Goal: Task Accomplishment & Management: Complete application form

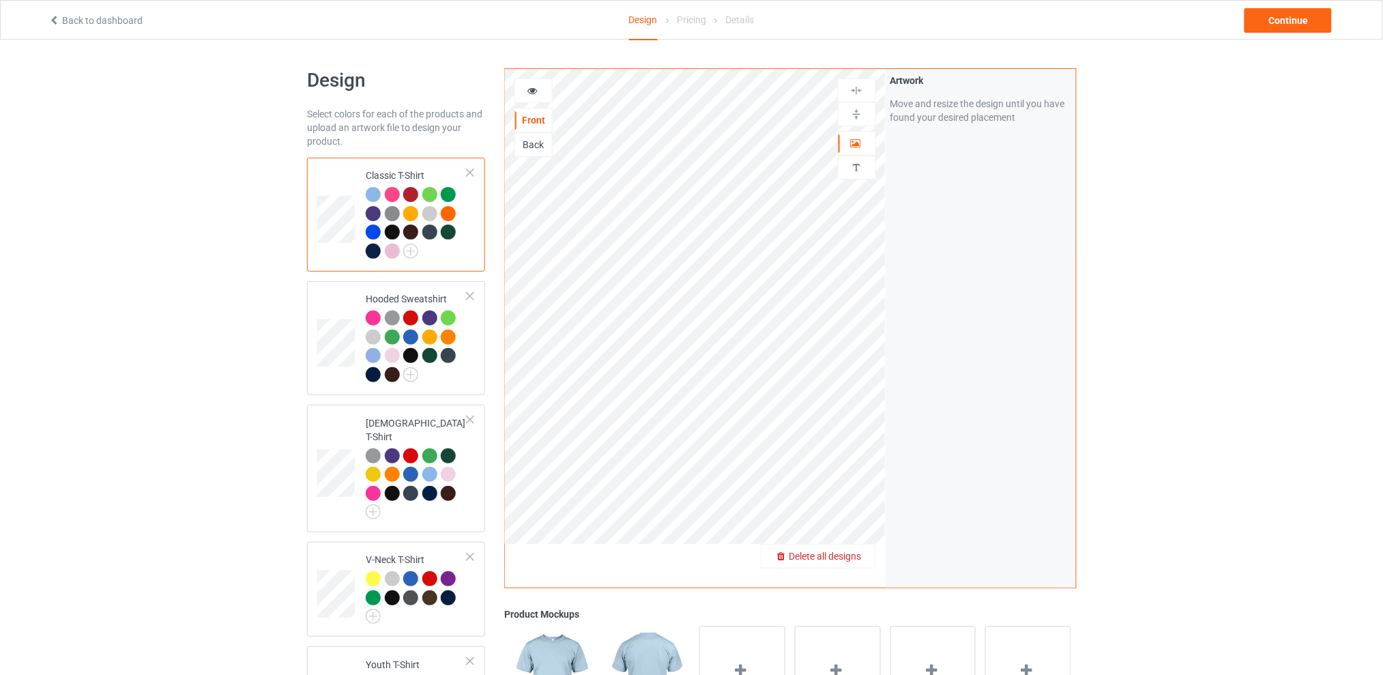
click at [856, 553] on span "Delete all designs" at bounding box center [825, 556] width 72 height 11
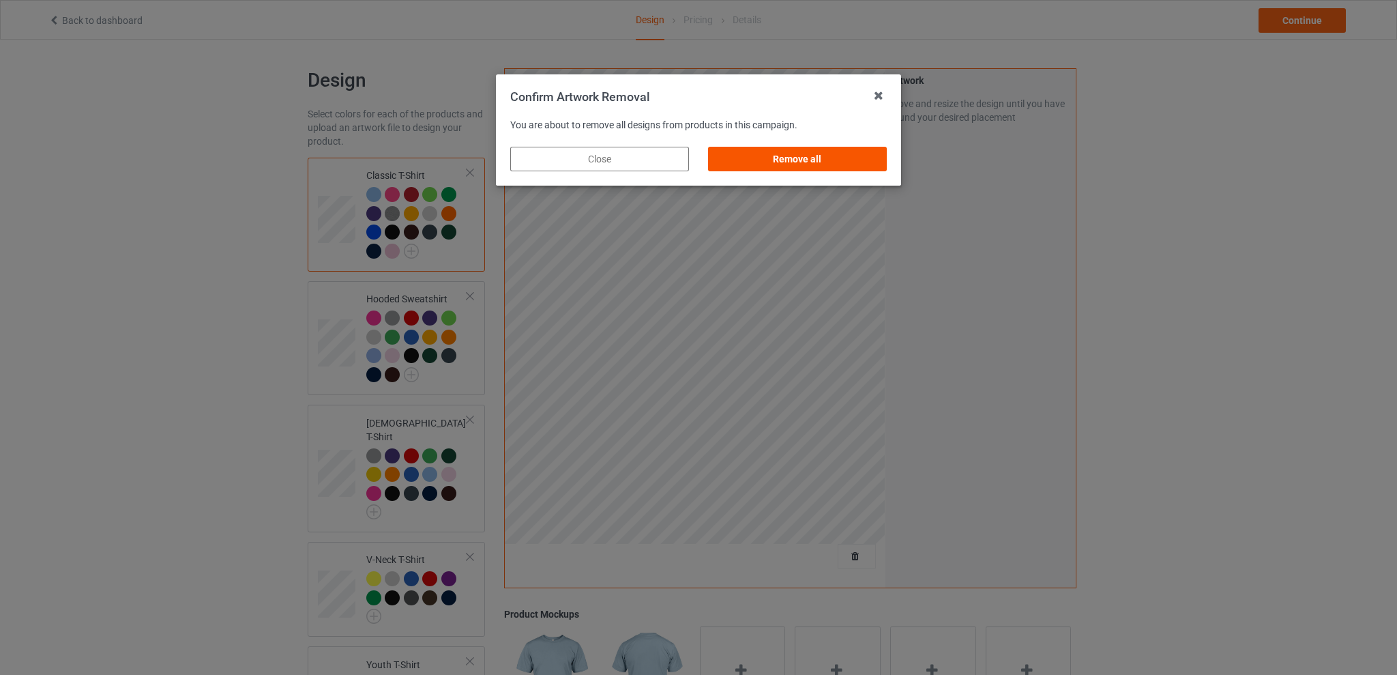
click at [826, 158] on div "Remove all" at bounding box center [797, 159] width 179 height 25
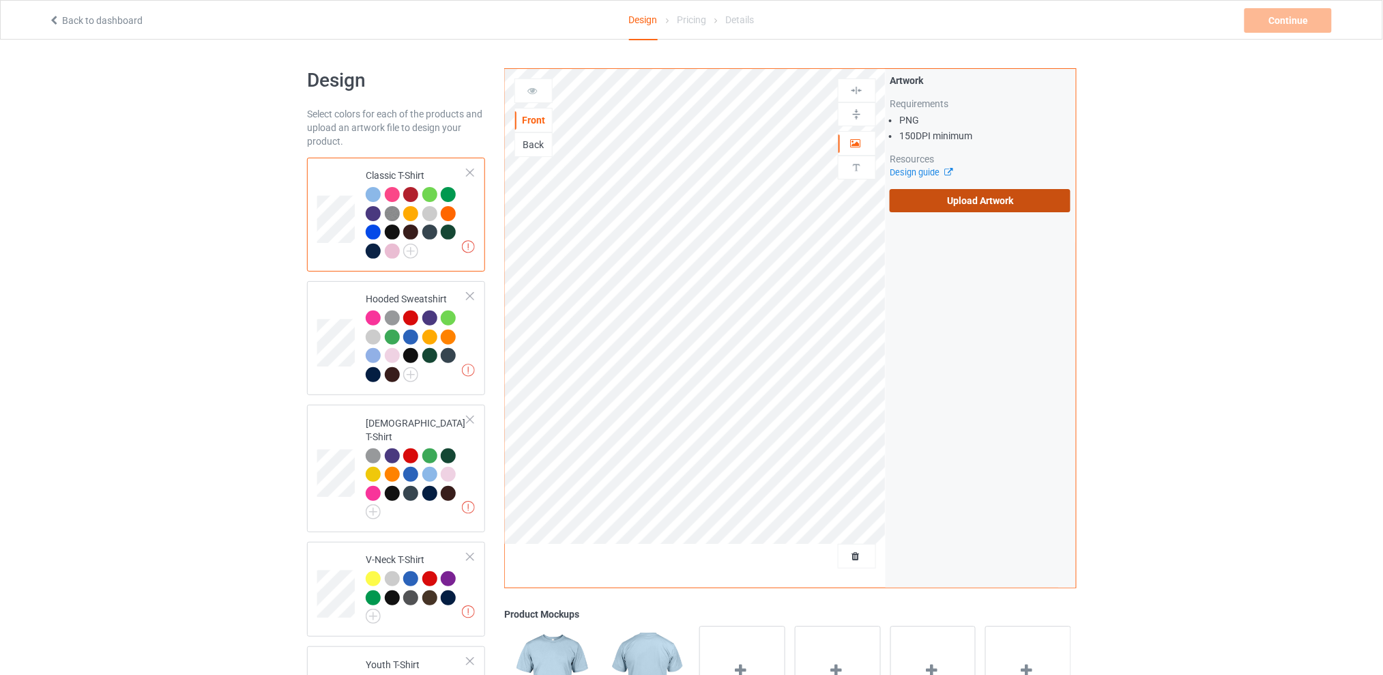
click at [942, 198] on label "Upload Artwork" at bounding box center [980, 200] width 181 height 23
click at [0, 0] on input "Upload Artwork" at bounding box center [0, 0] width 0 height 0
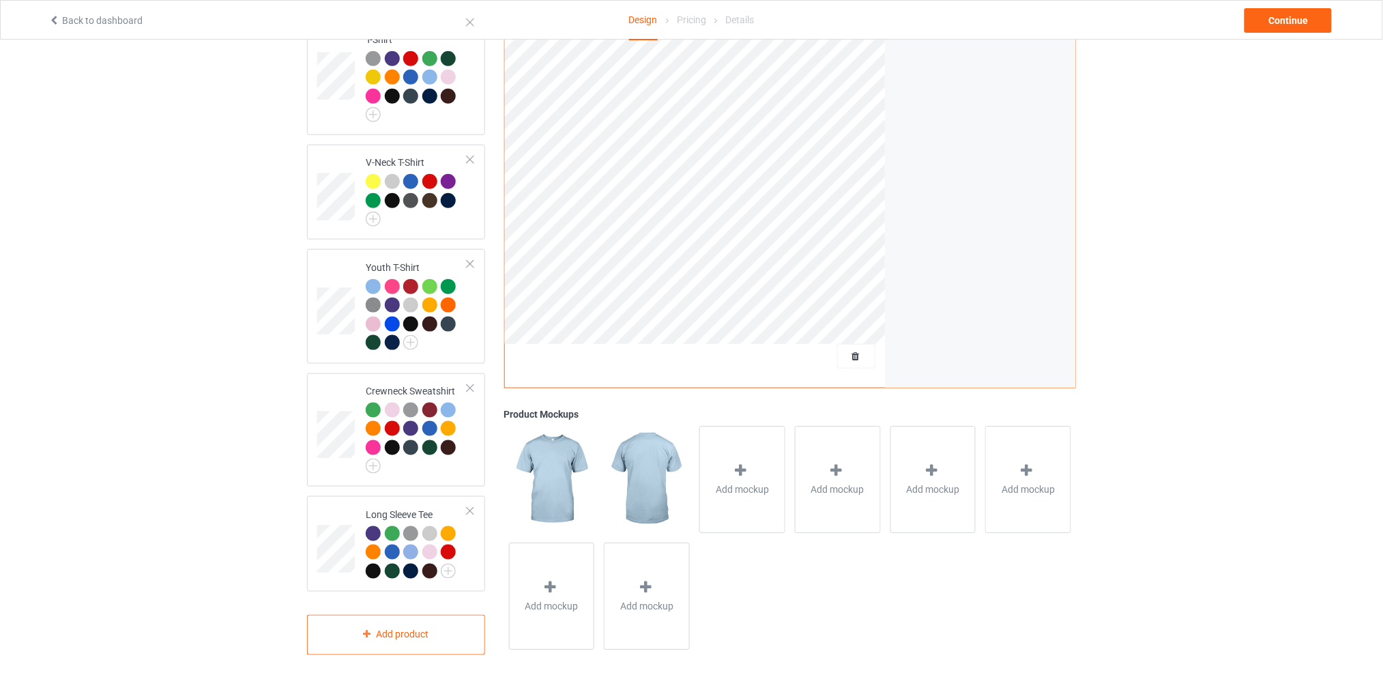
scroll to position [124, 0]
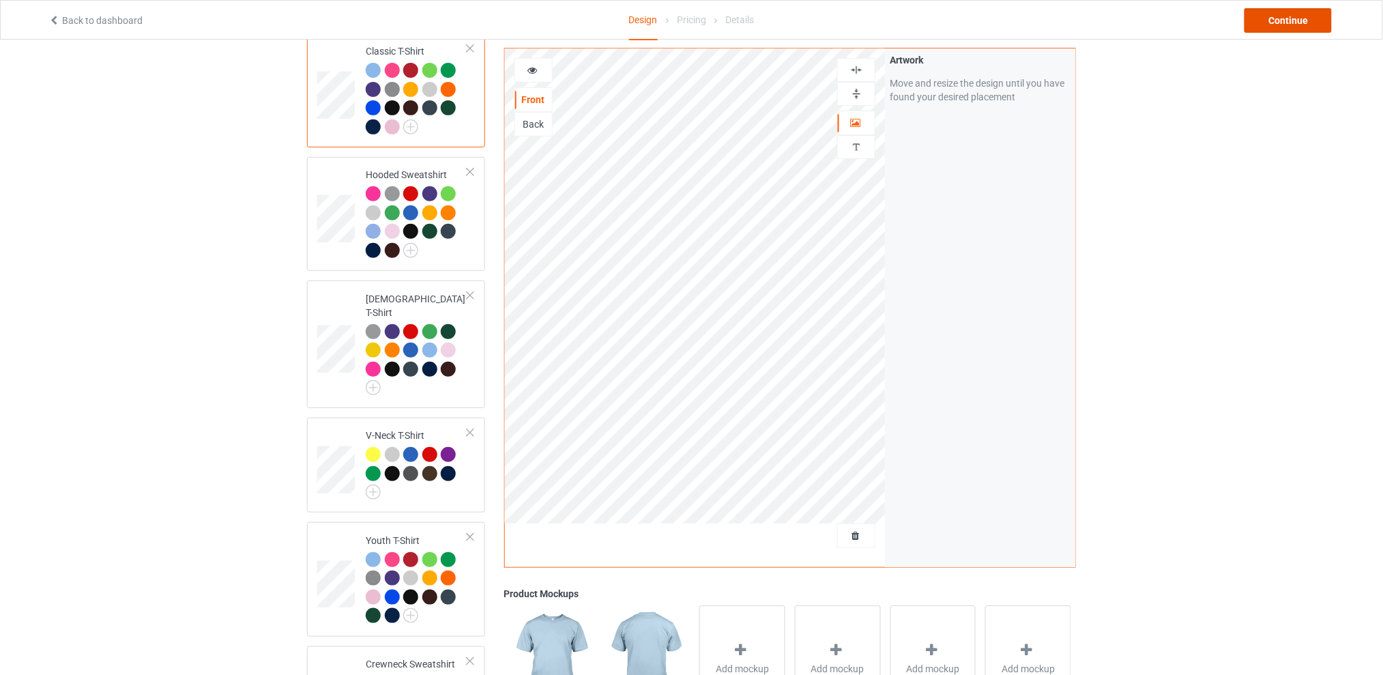
click at [1267, 25] on div "Continue" at bounding box center [1288, 20] width 87 height 25
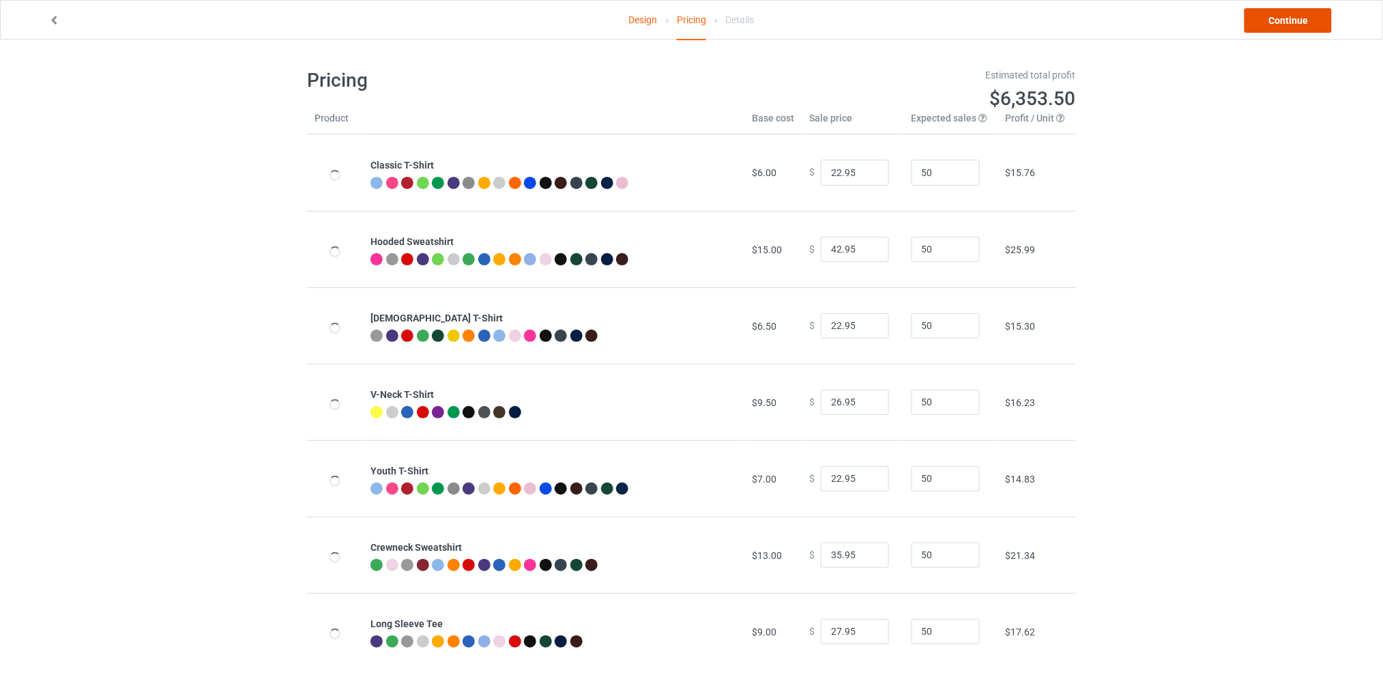
click at [1266, 21] on link "Continue" at bounding box center [1288, 20] width 87 height 25
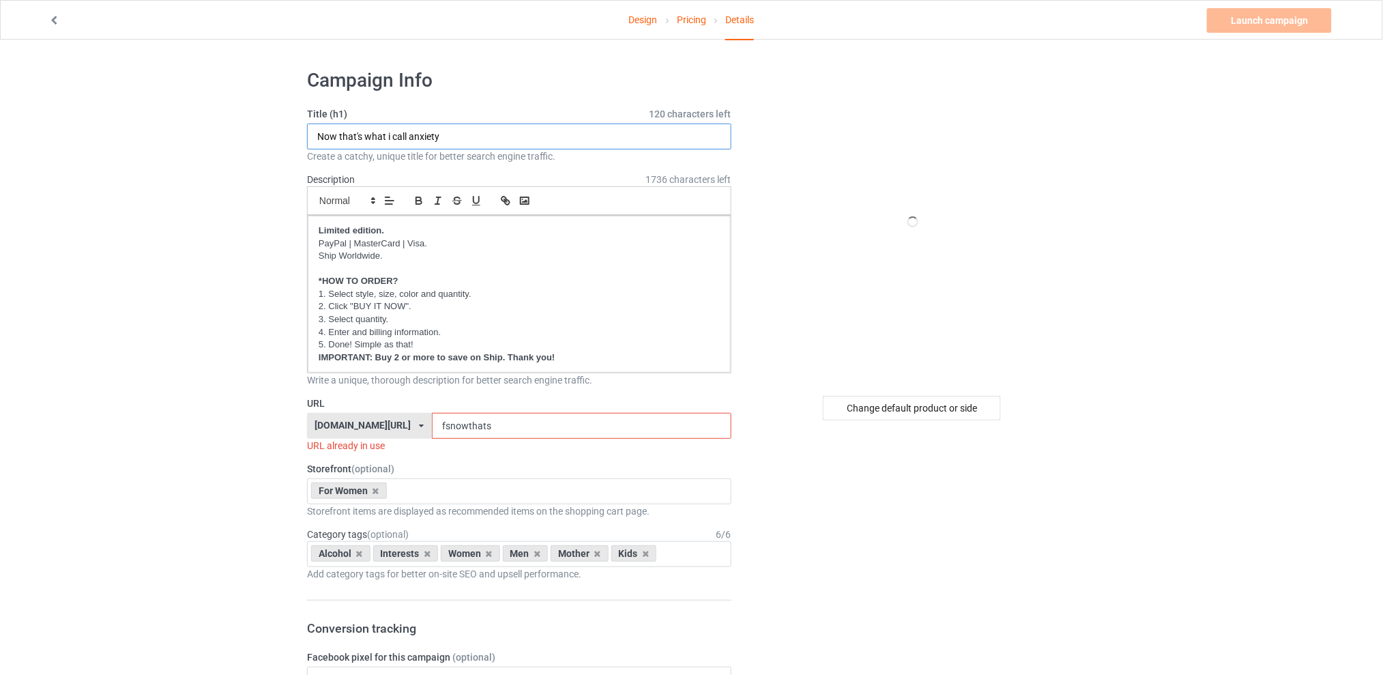
drag, startPoint x: 457, startPoint y: 136, endPoint x: 199, endPoint y: 141, distance: 258.0
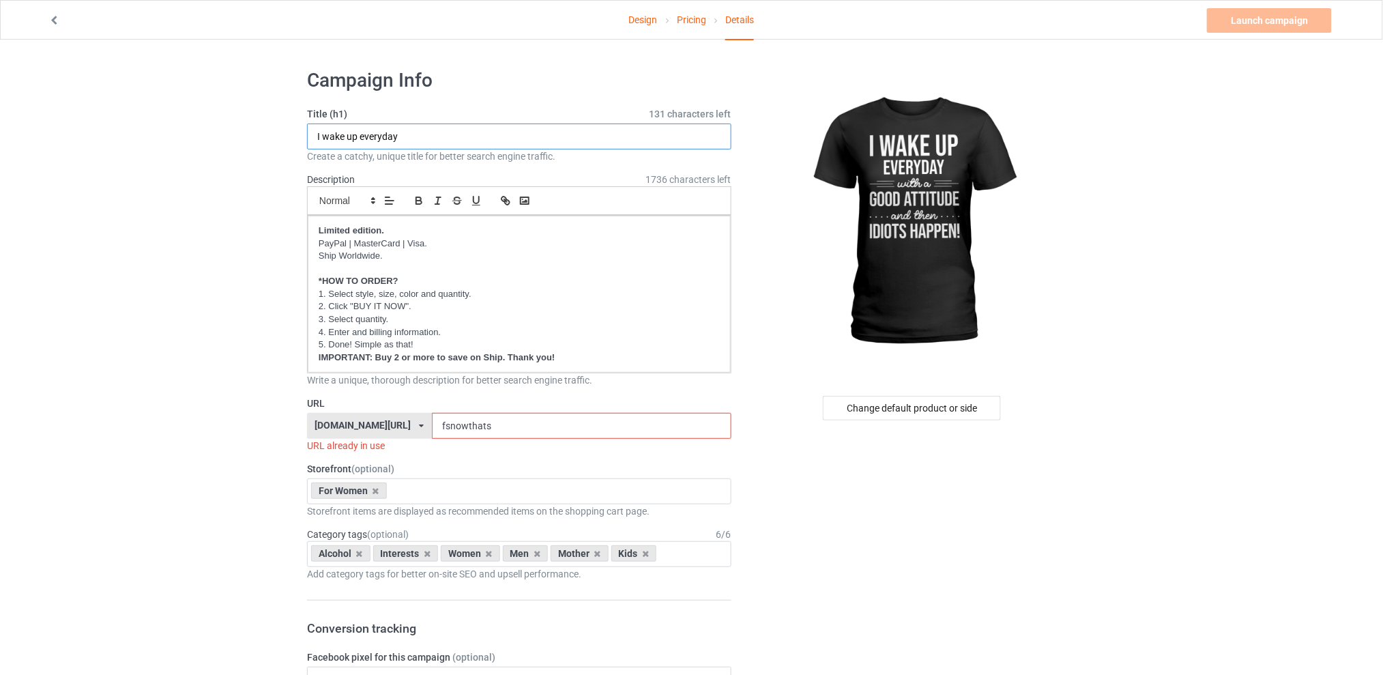
type input "I wake up everyday"
drag, startPoint x: 506, startPoint y: 429, endPoint x: 417, endPoint y: 429, distance: 88.7
click at [417, 429] on div "[DOMAIN_NAME][URL] [DOMAIN_NAME][URL] [DOMAIN_NAME][URL] [DOMAIN_NAME][URL] 5d7…" at bounding box center [519, 426] width 424 height 26
type input "d"
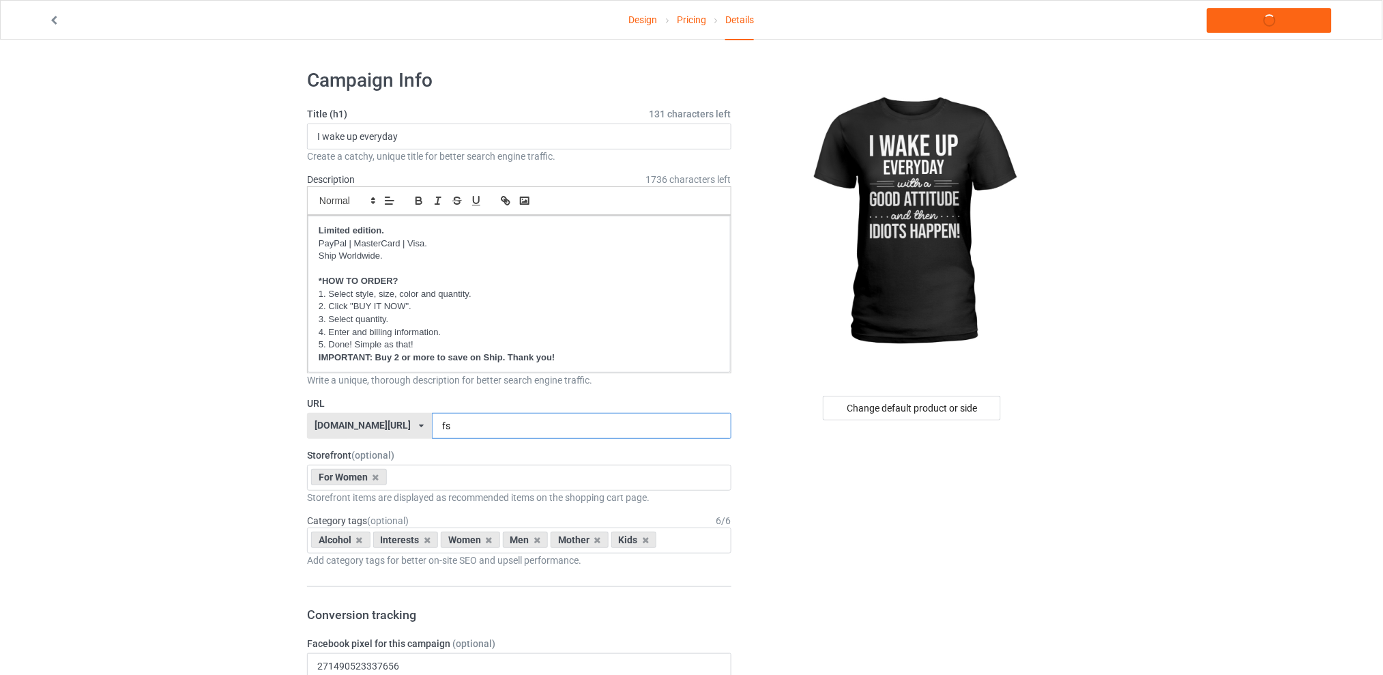
type input "f"
type input "fsiwakeupeveryday"
click at [358, 539] on icon at bounding box center [359, 540] width 7 height 9
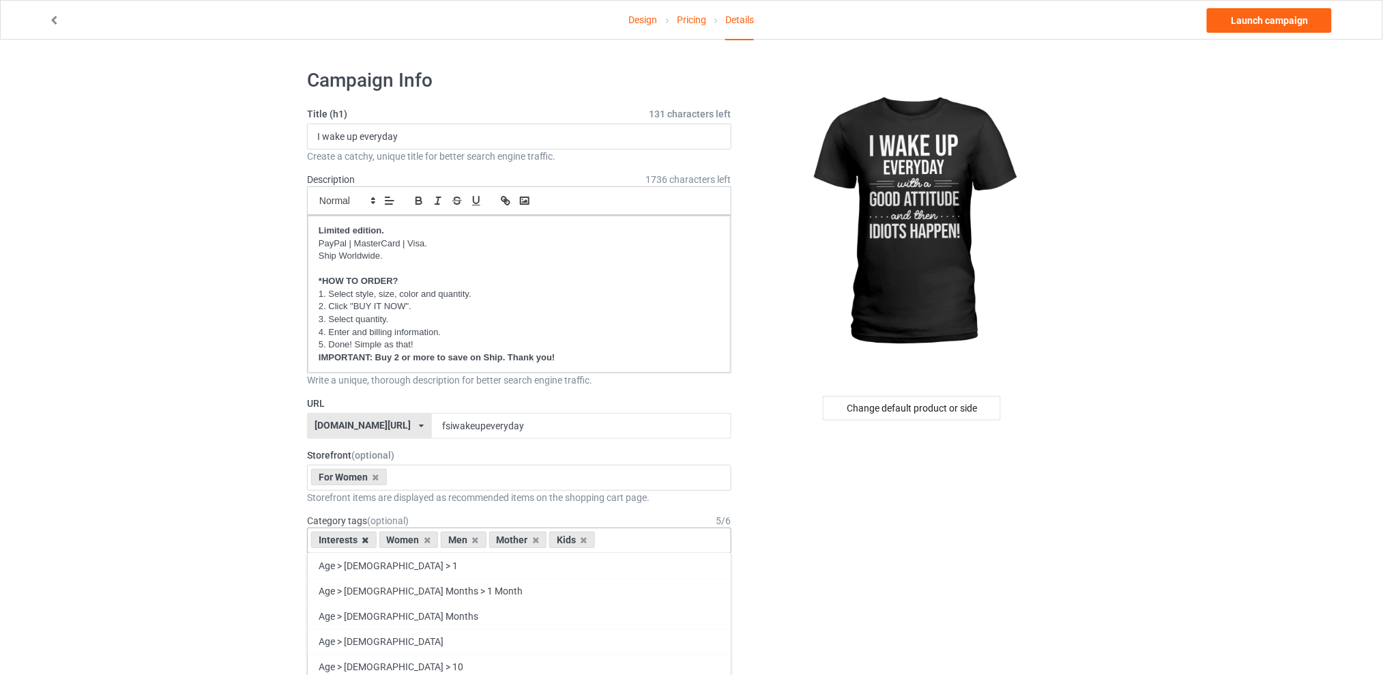
click at [367, 540] on icon at bounding box center [365, 540] width 7 height 9
click at [405, 538] on icon at bounding box center [407, 540] width 7 height 9
click at [416, 539] on icon at bounding box center [419, 540] width 7 height 9
click at [406, 538] on icon at bounding box center [407, 540] width 7 height 9
drag, startPoint x: 935, startPoint y: 496, endPoint x: 929, endPoint y: 472, distance: 24.5
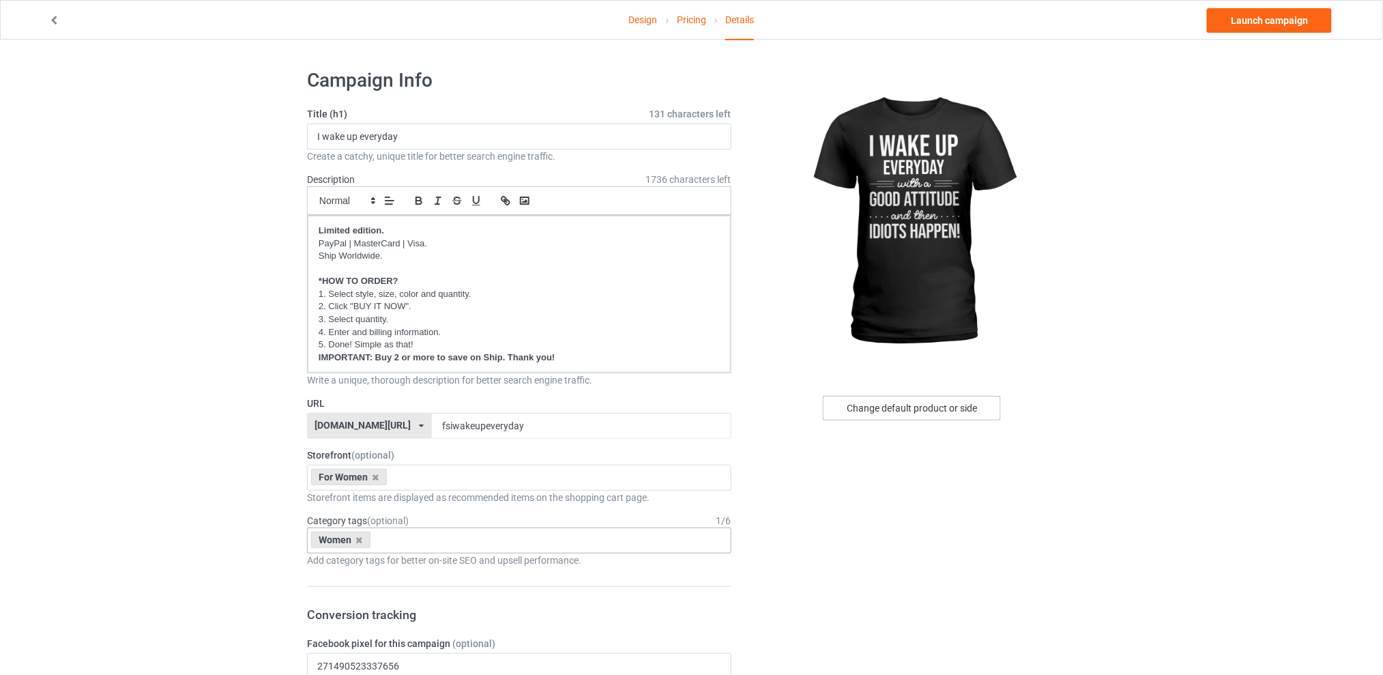
click at [902, 415] on div "Change default product or side" at bounding box center [912, 408] width 178 height 25
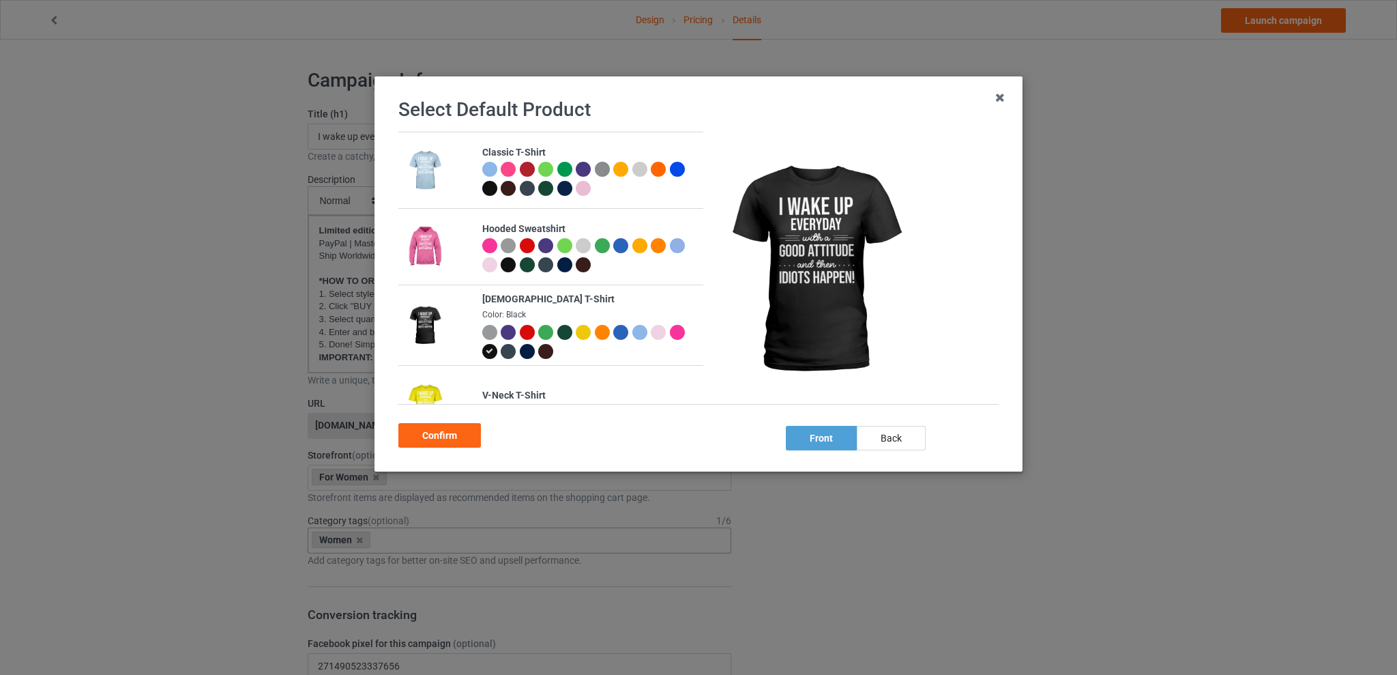
scroll to position [267, 0]
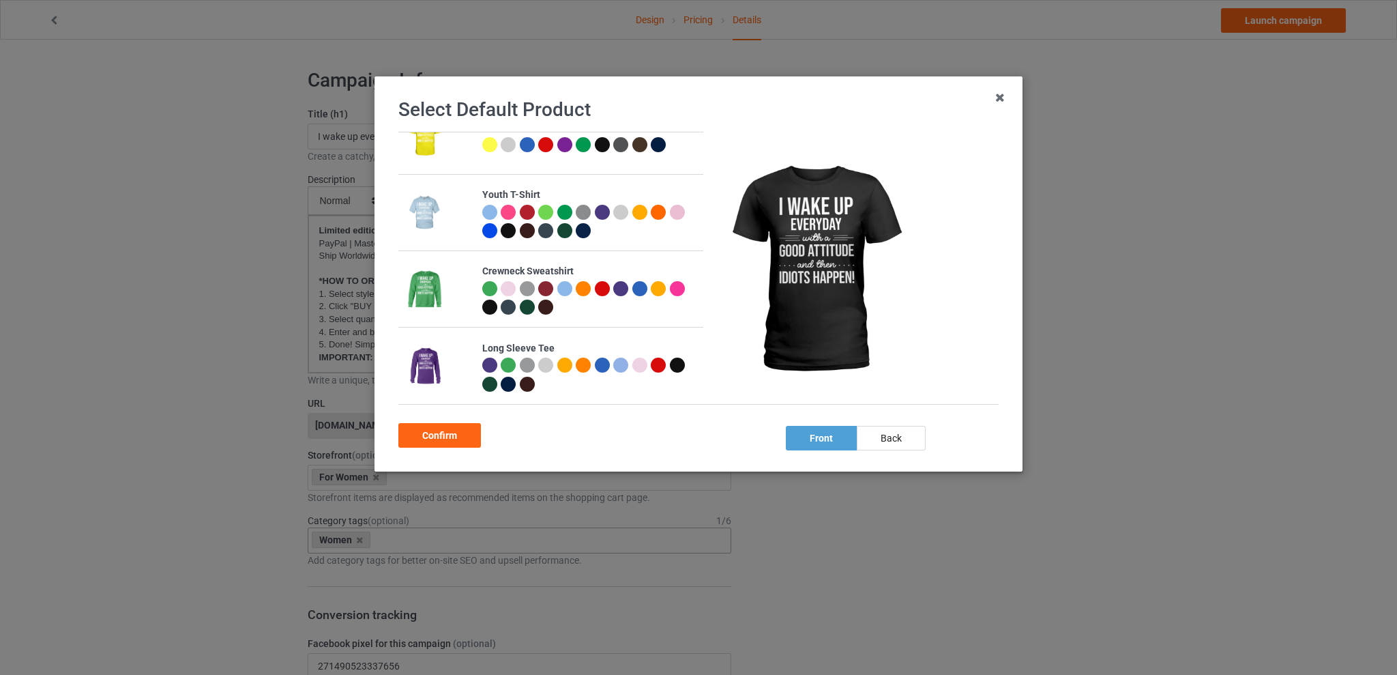
click at [637, 287] on div at bounding box center [640, 288] width 15 height 15
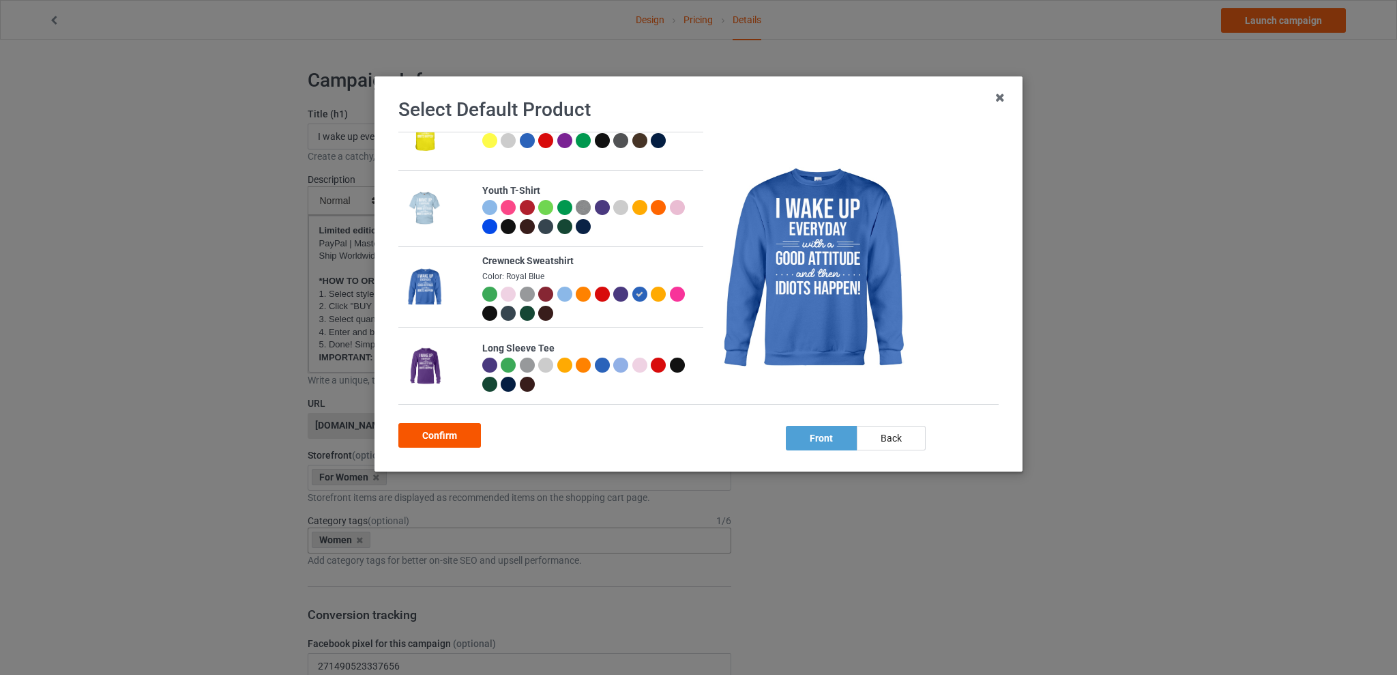
click at [456, 432] on div "Confirm" at bounding box center [439, 435] width 83 height 25
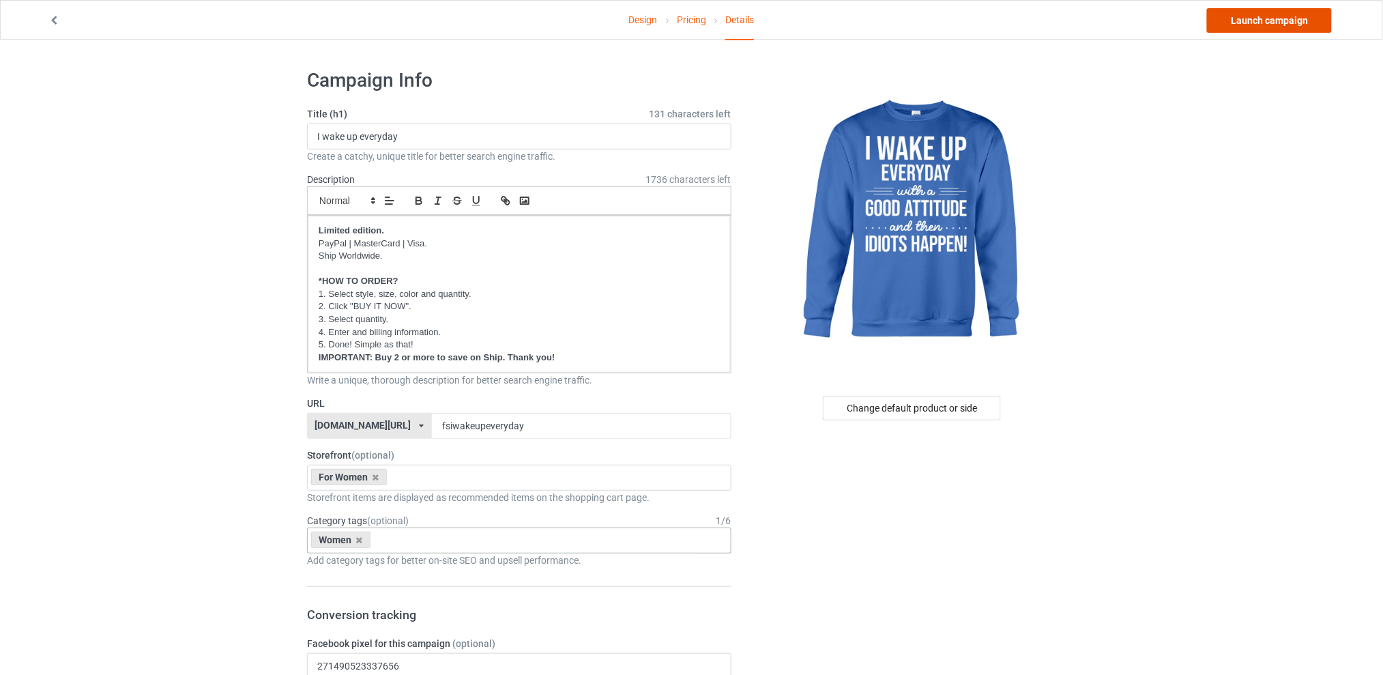
click at [1249, 16] on link "Launch campaign" at bounding box center [1269, 20] width 125 height 25
